Goal: Find specific page/section: Find specific page/section

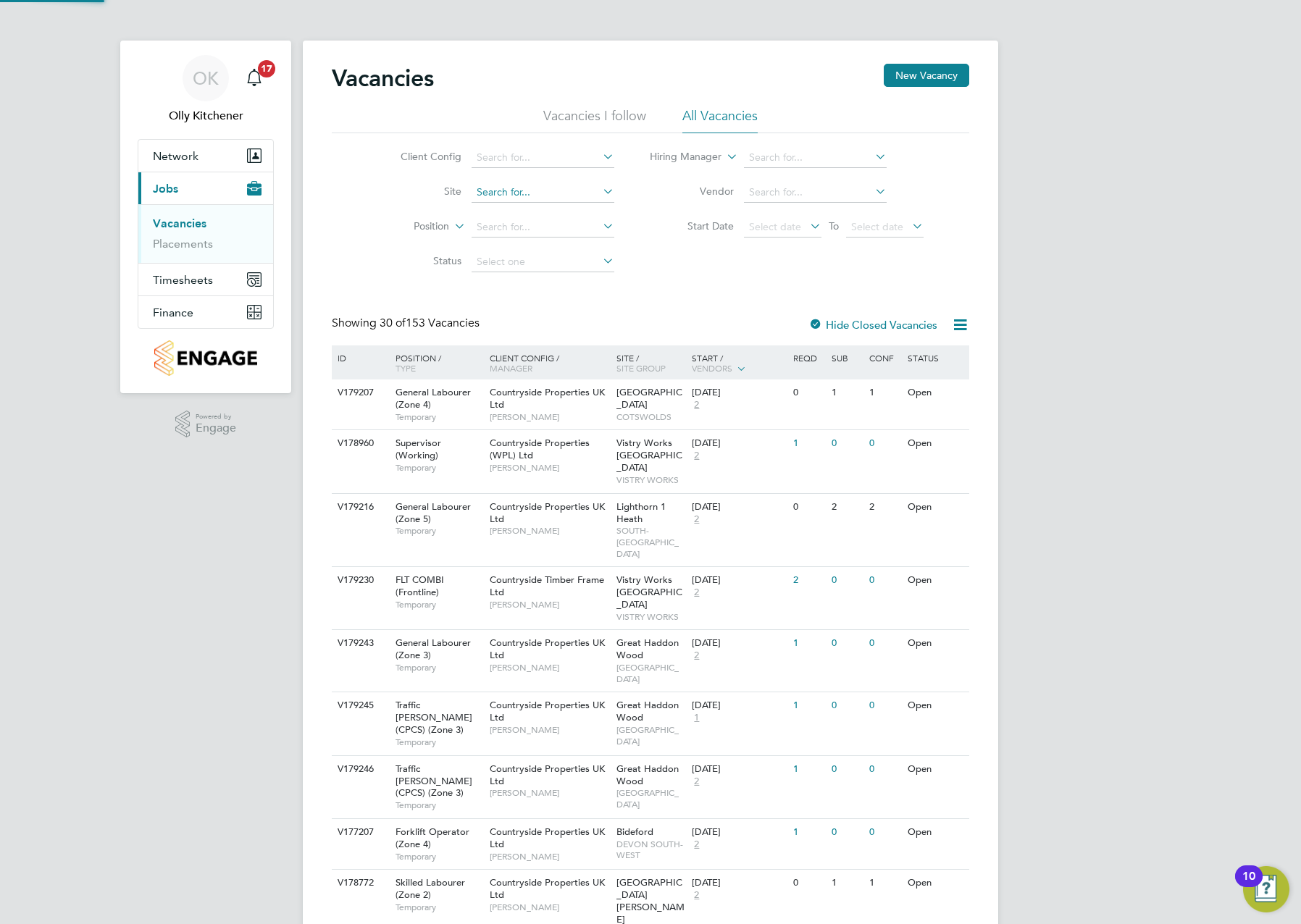
click at [497, 196] on input at bounding box center [542, 193] width 143 height 20
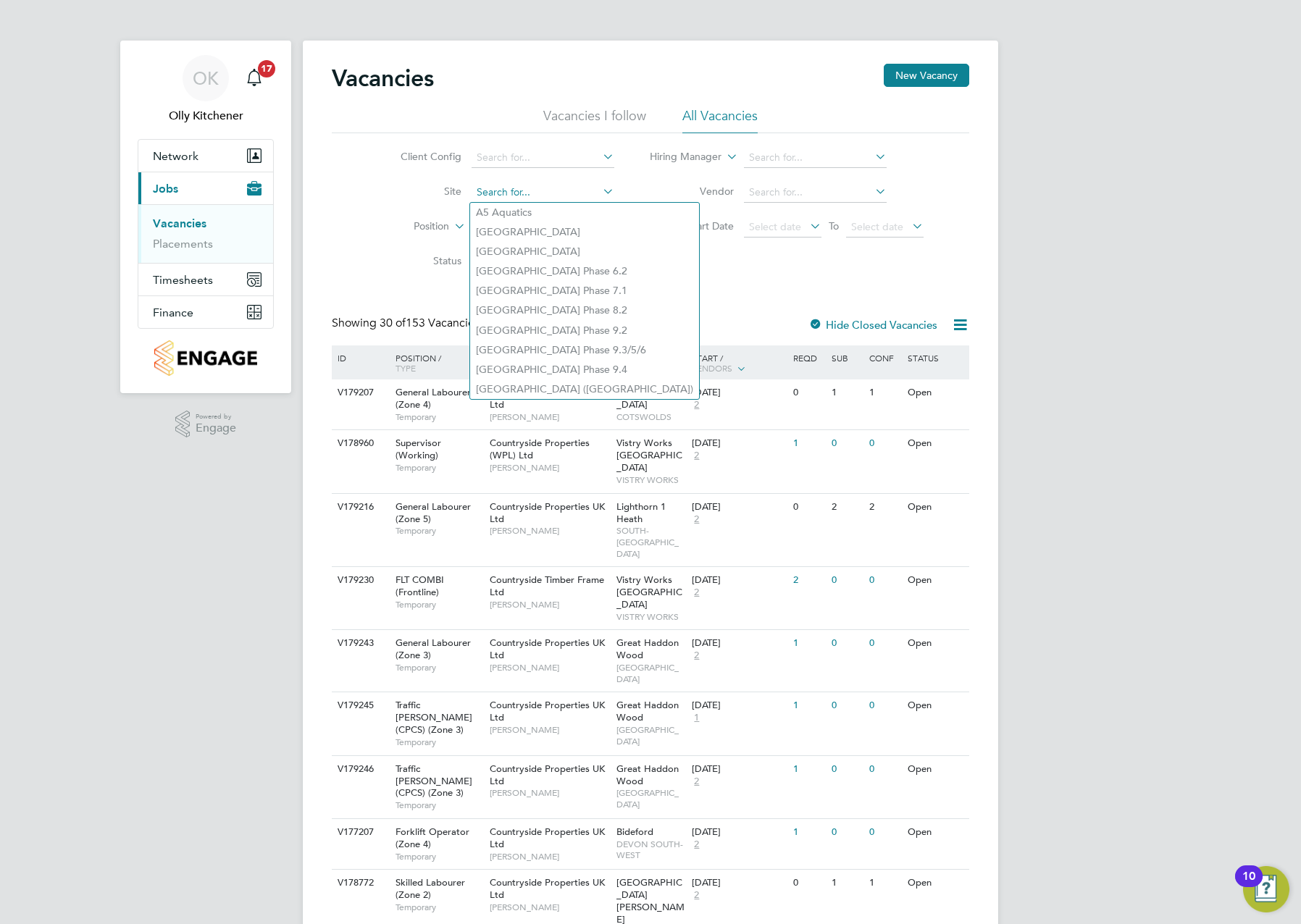
click at [496, 193] on input at bounding box center [542, 193] width 143 height 20
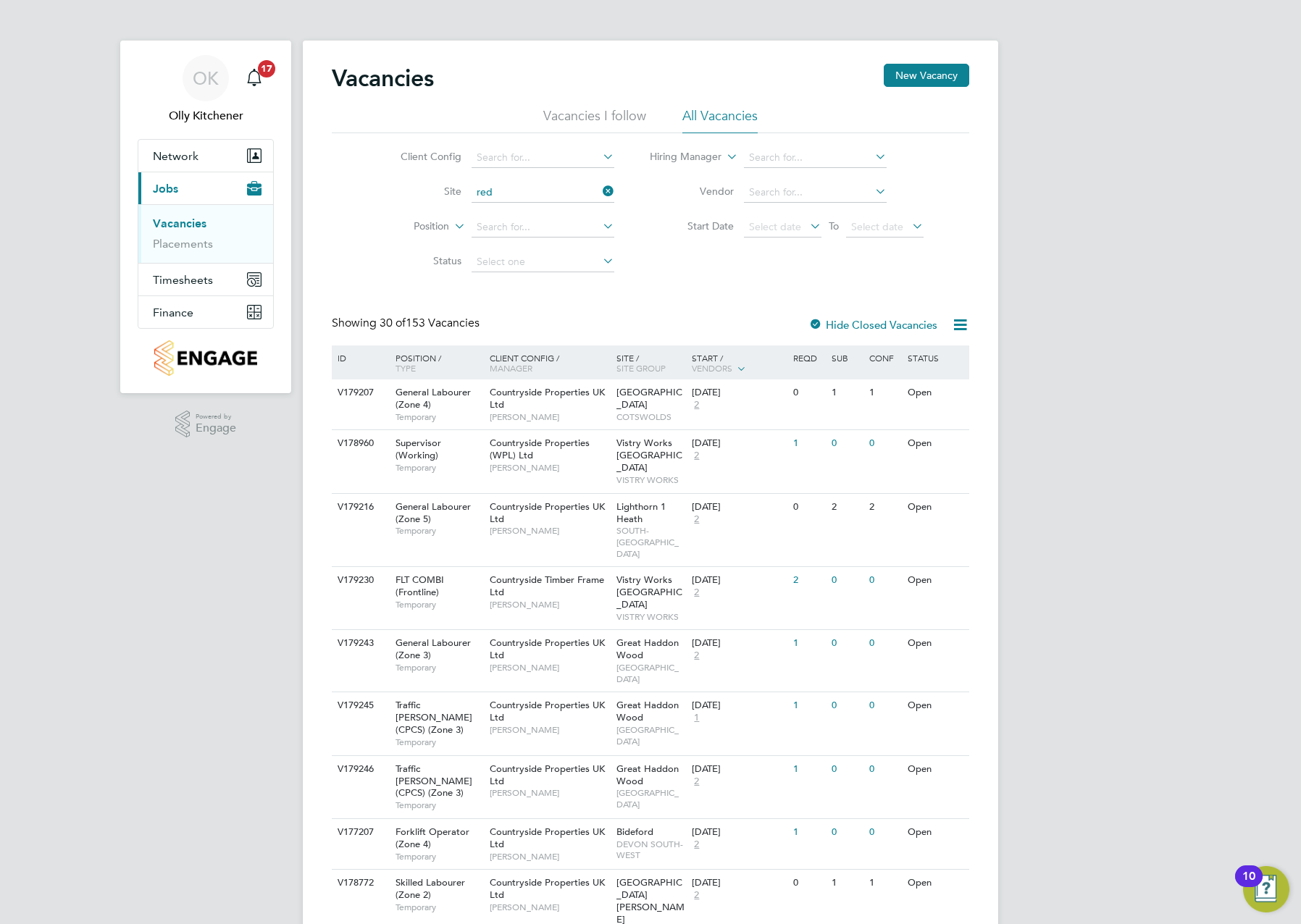
click at [520, 363] on li "[GEOGRAPHIC_DATA], [GEOGRAPHIC_DATA]" at bounding box center [628, 364] width 315 height 19
type input "[GEOGRAPHIC_DATA], [GEOGRAPHIC_DATA]"
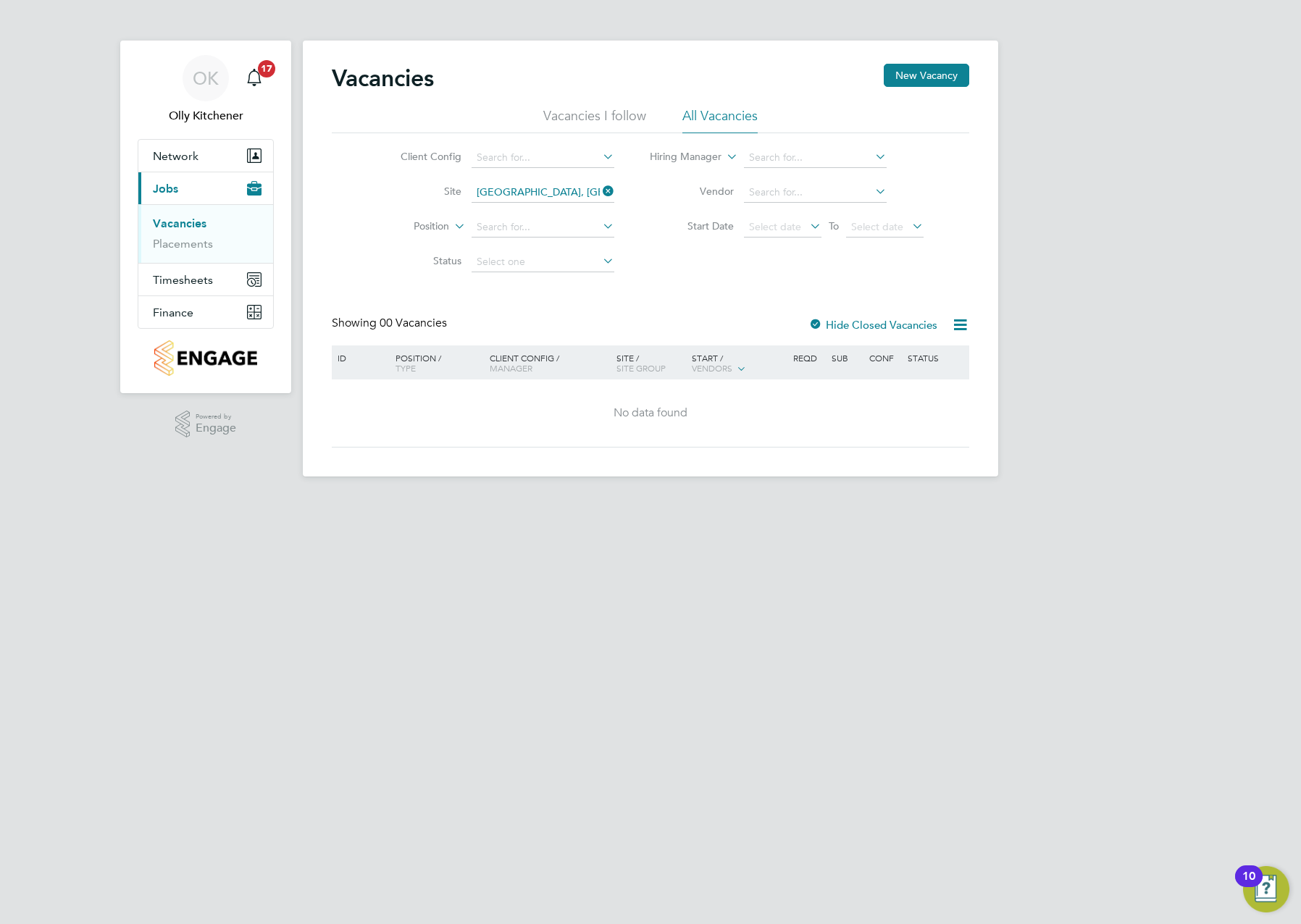
click at [669, 277] on div "Client Config Site [GEOGRAPHIC_DATA], [GEOGRAPHIC_DATA] Position Status Hiring …" at bounding box center [650, 206] width 638 height 146
click at [567, 187] on input at bounding box center [542, 193] width 143 height 20
